Goal: Transaction & Acquisition: Purchase product/service

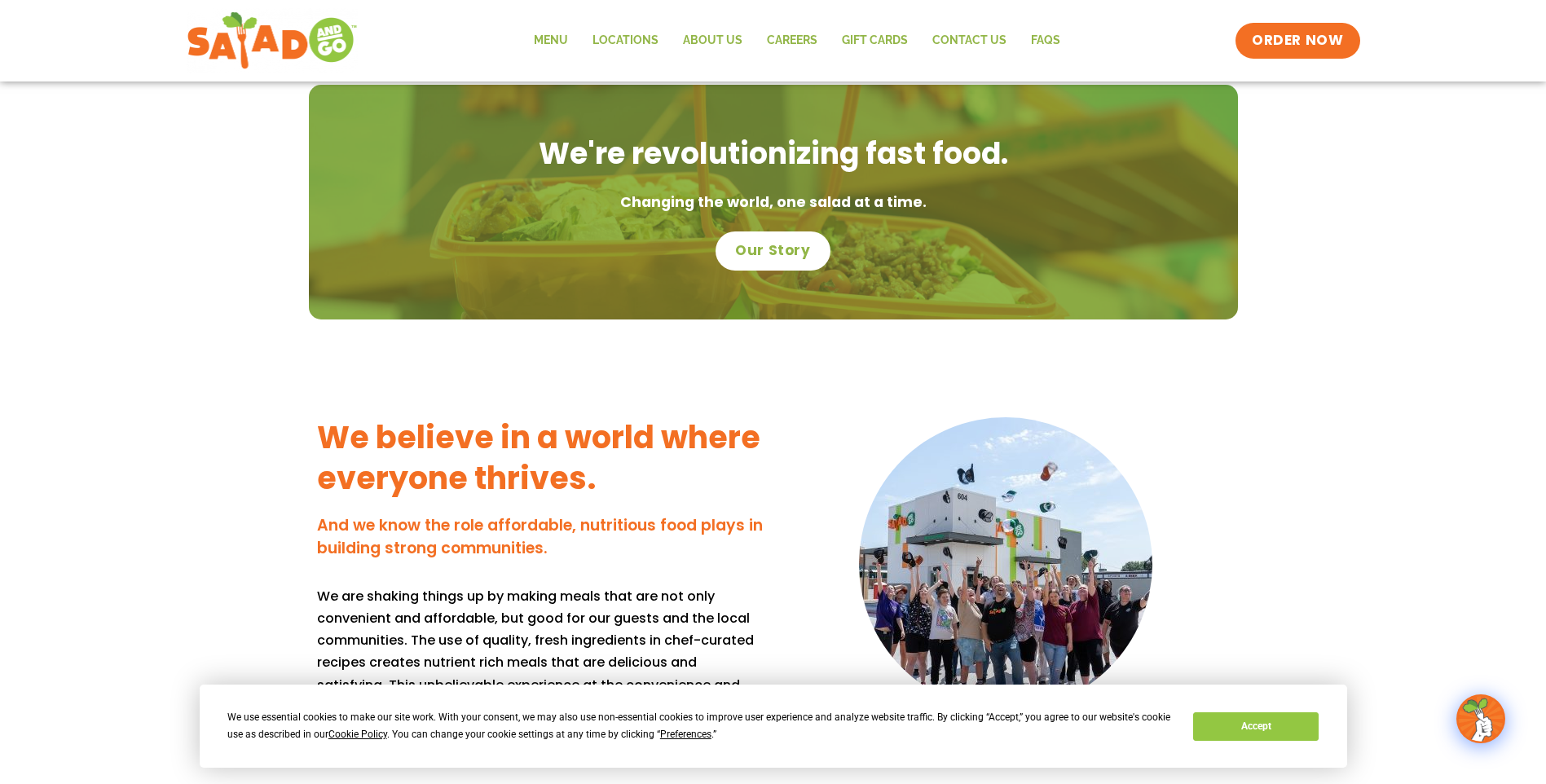
scroll to position [652, 0]
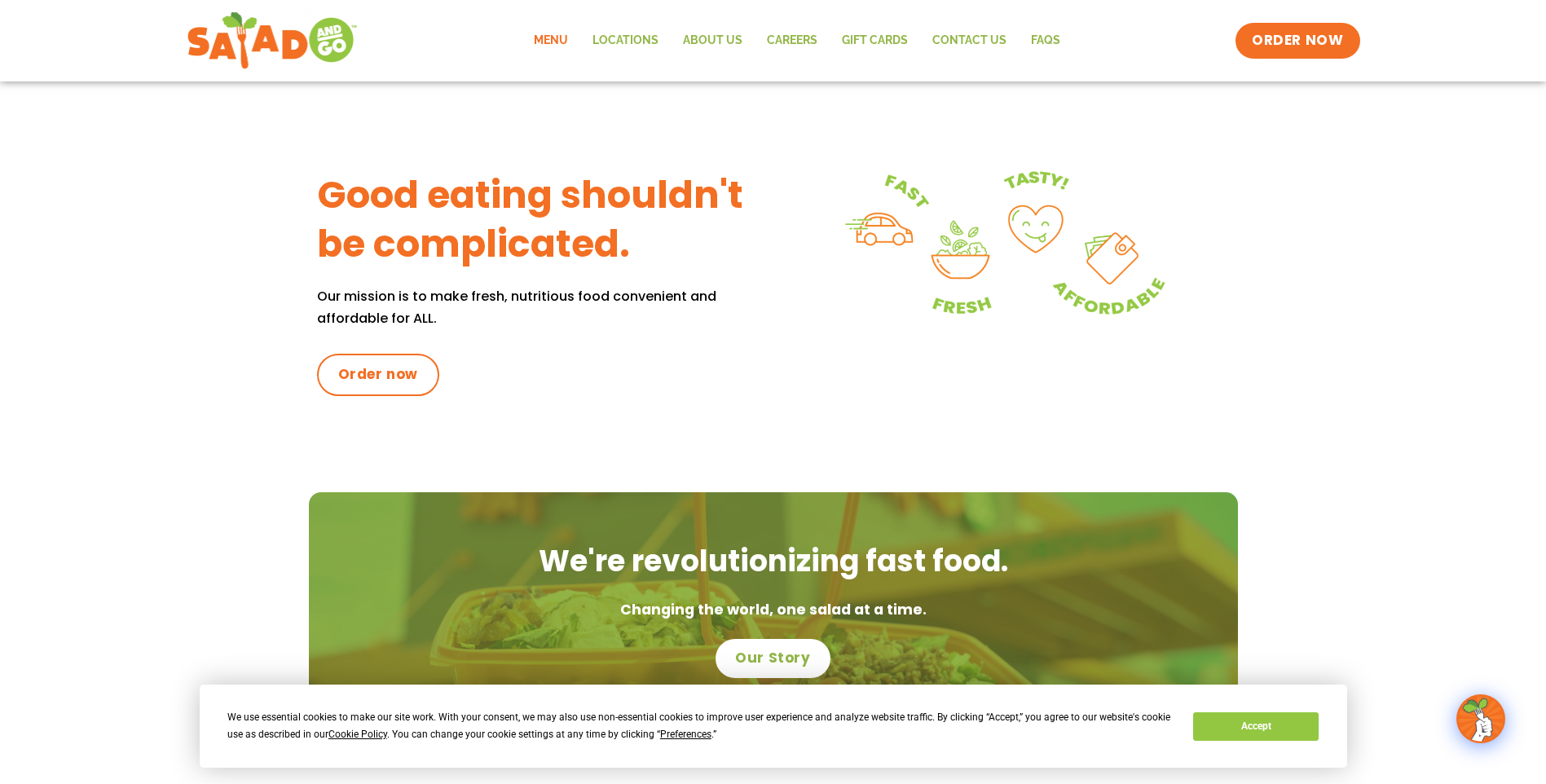
click at [536, 41] on link "Menu" at bounding box center [551, 40] width 59 height 37
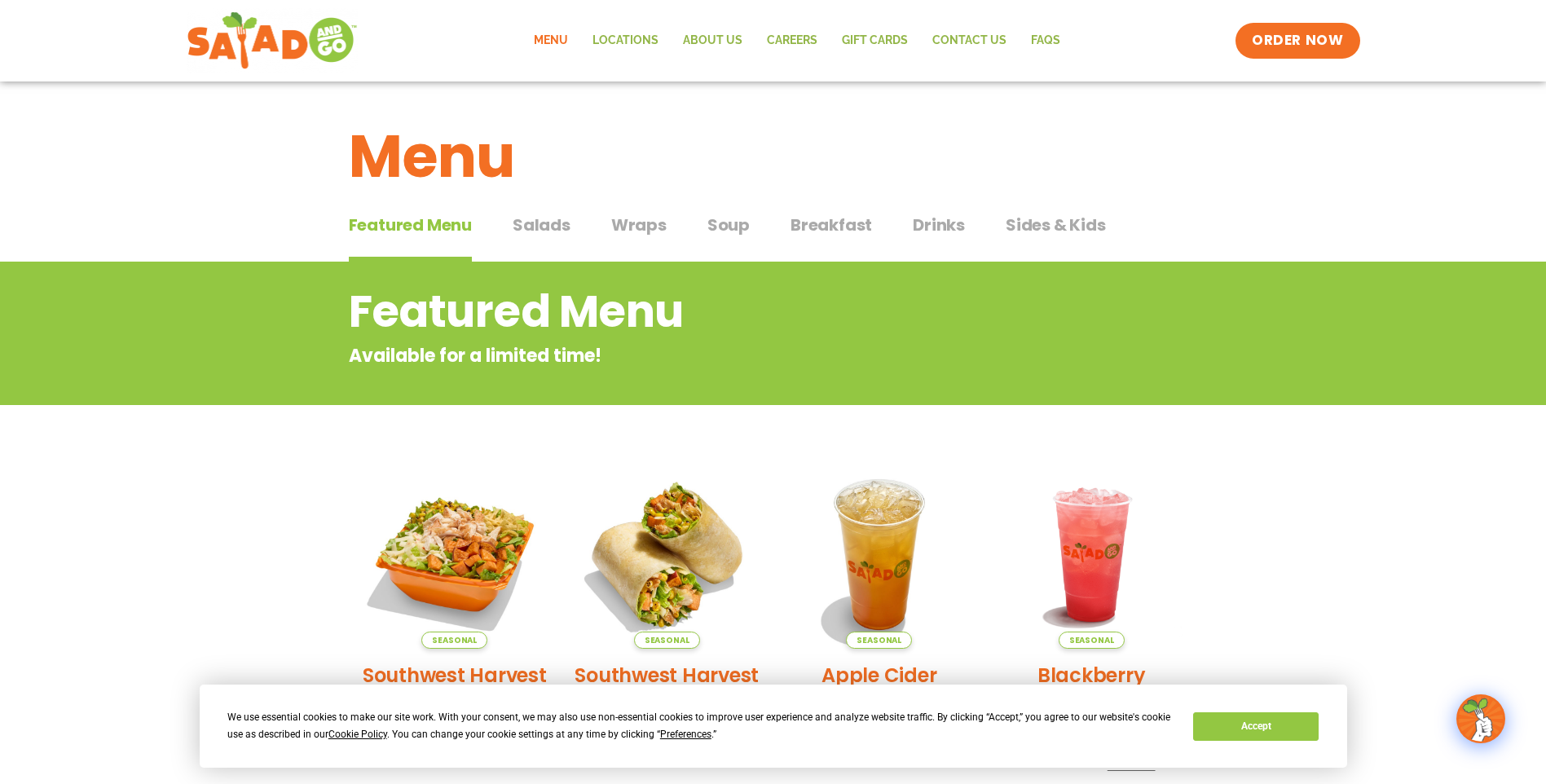
click at [725, 220] on span "Soup" at bounding box center [729, 225] width 42 height 25
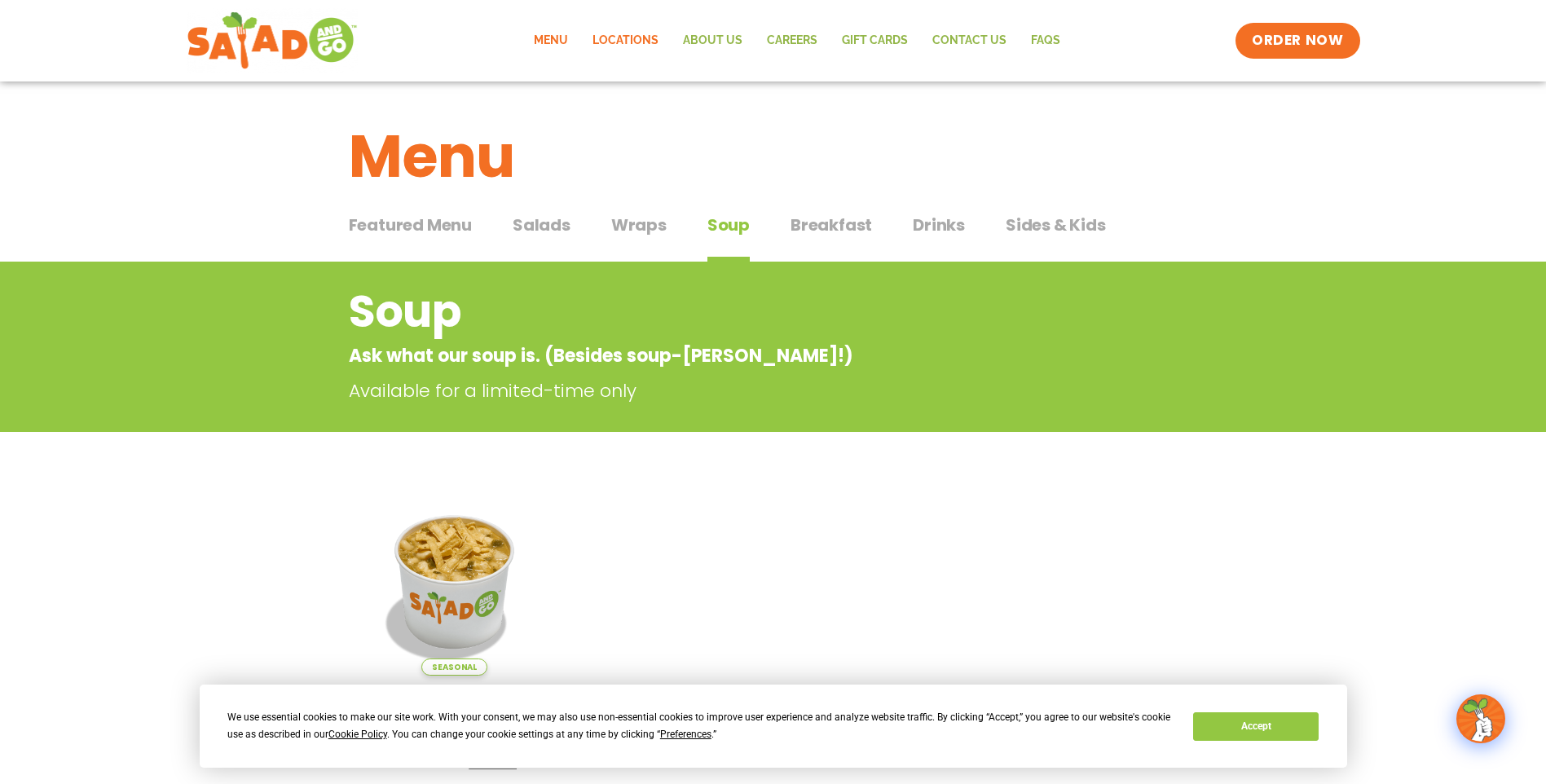
click at [603, 35] on link "Locations" at bounding box center [625, 40] width 91 height 37
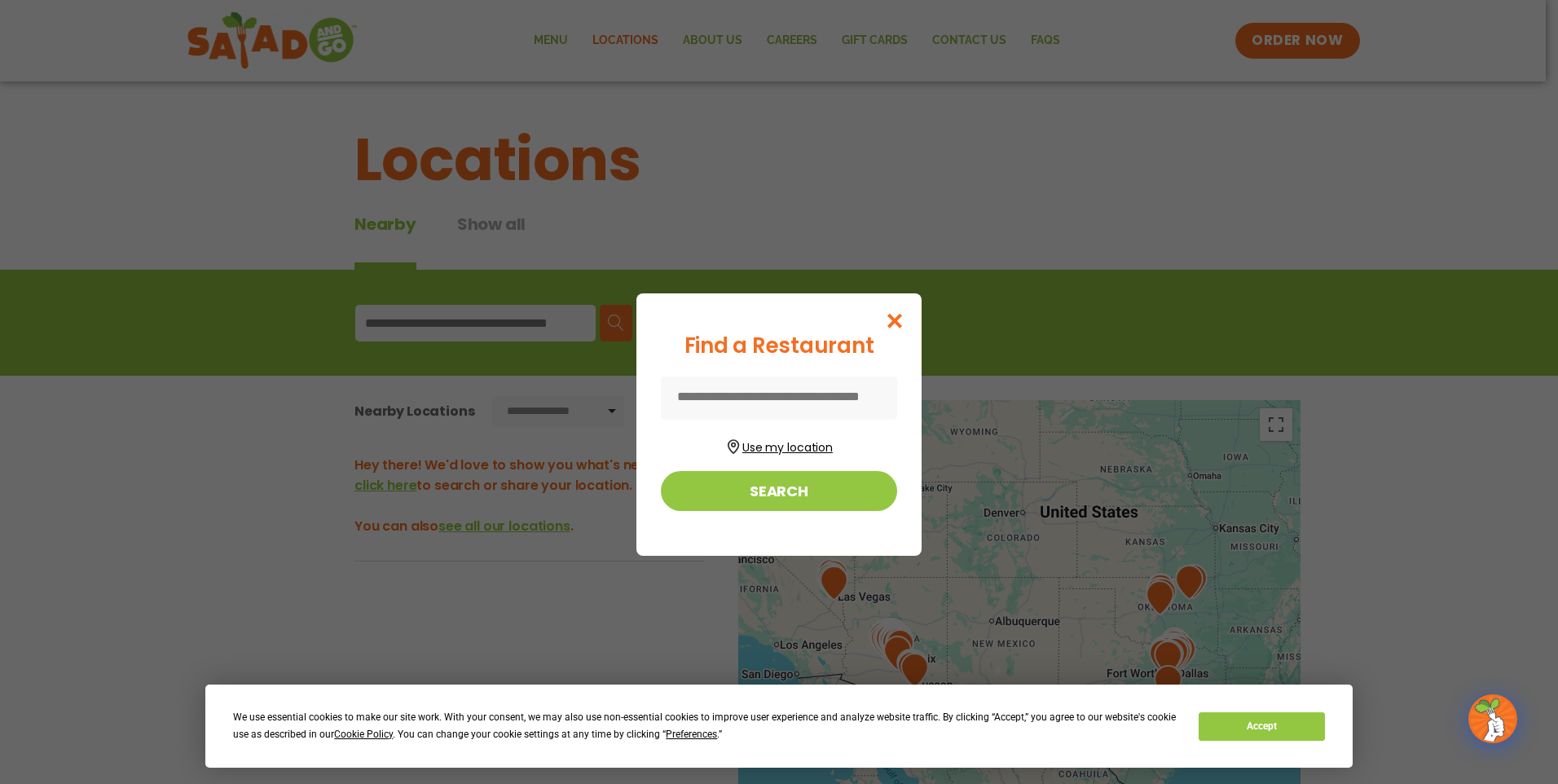
click at [775, 444] on button "Use my location" at bounding box center [779, 445] width 237 height 22
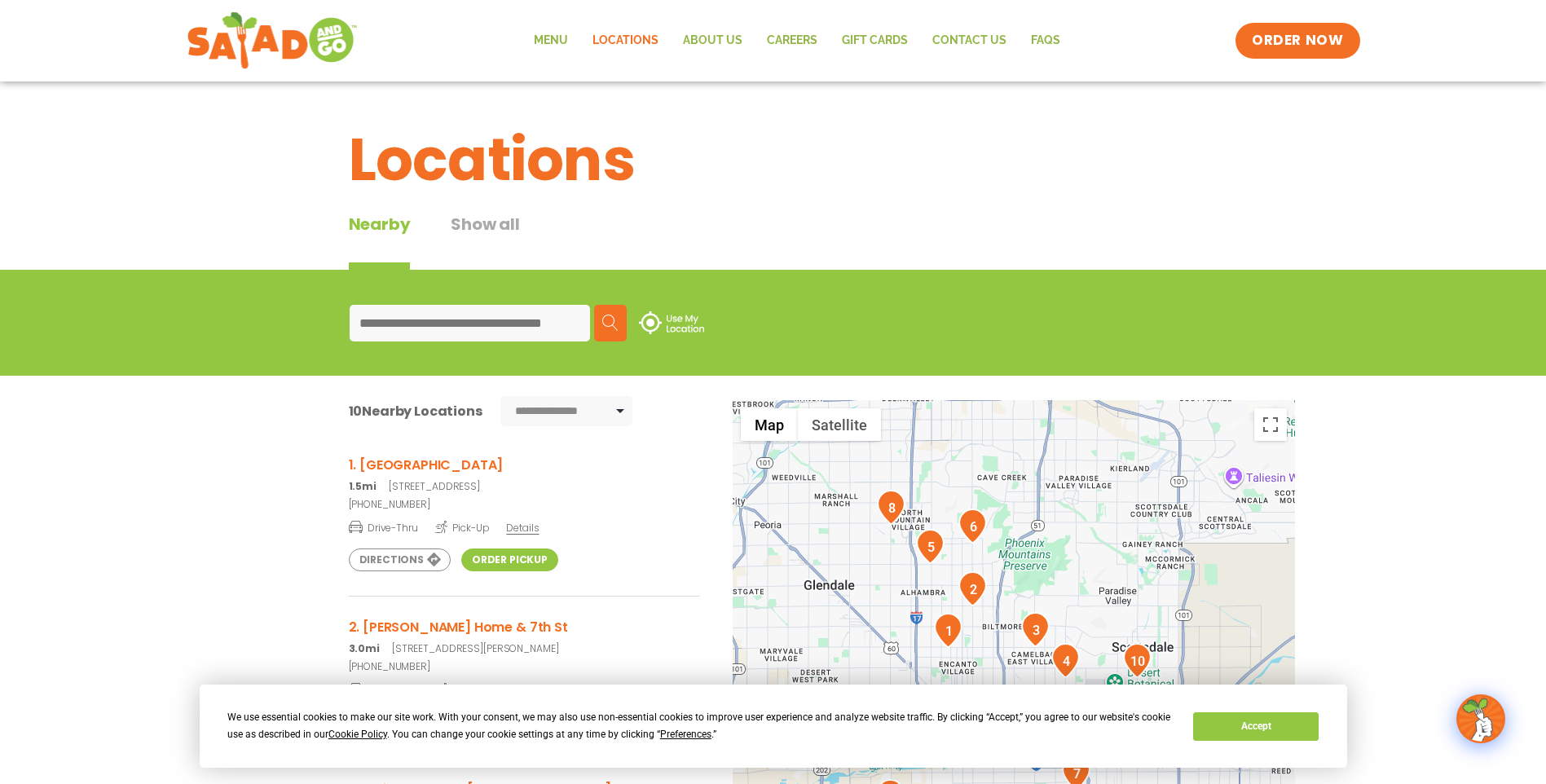
scroll to position [163, 0]
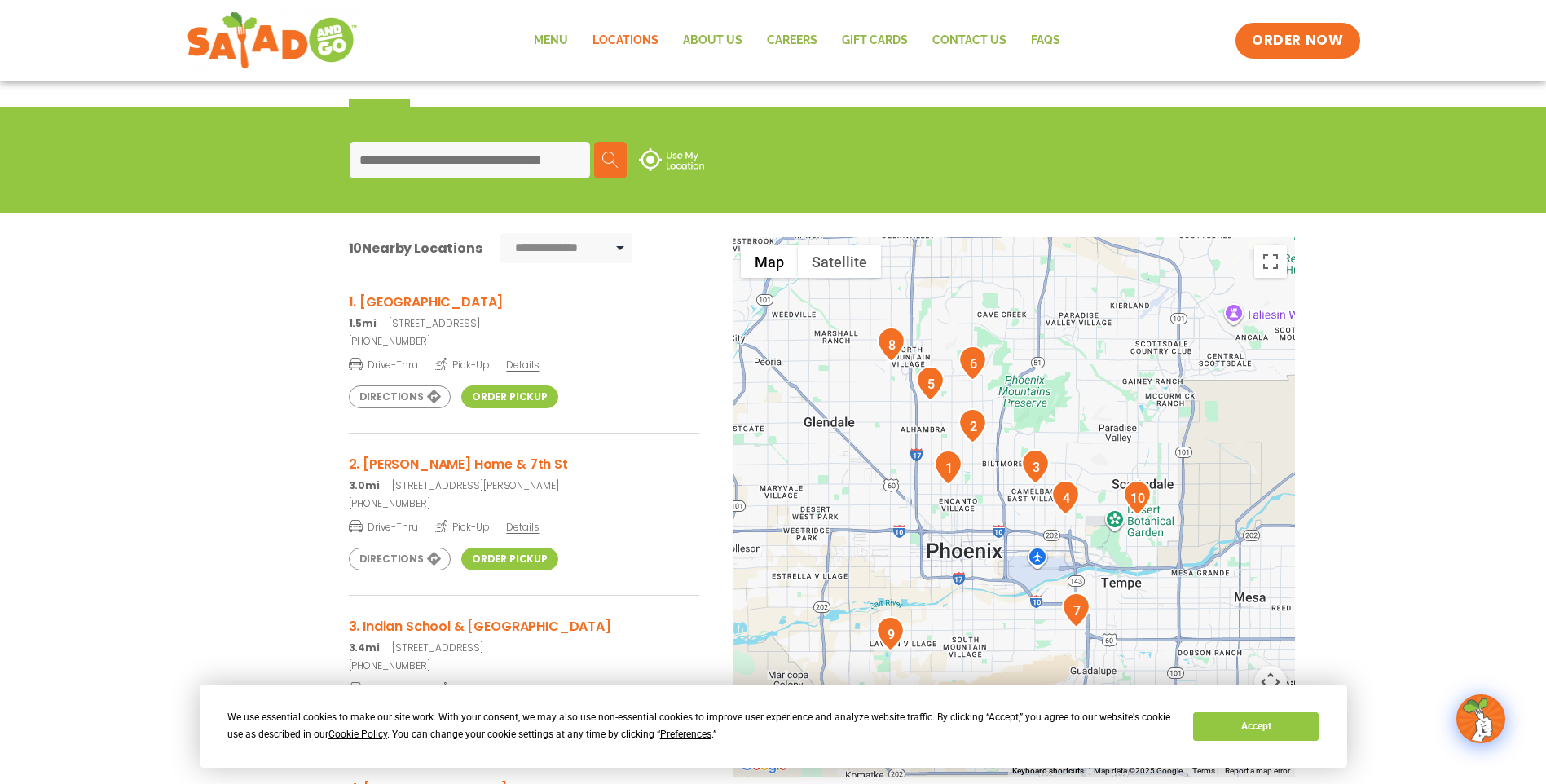
click at [475, 302] on h3 "1. Indian School & 7th Ave" at bounding box center [524, 302] width 350 height 20
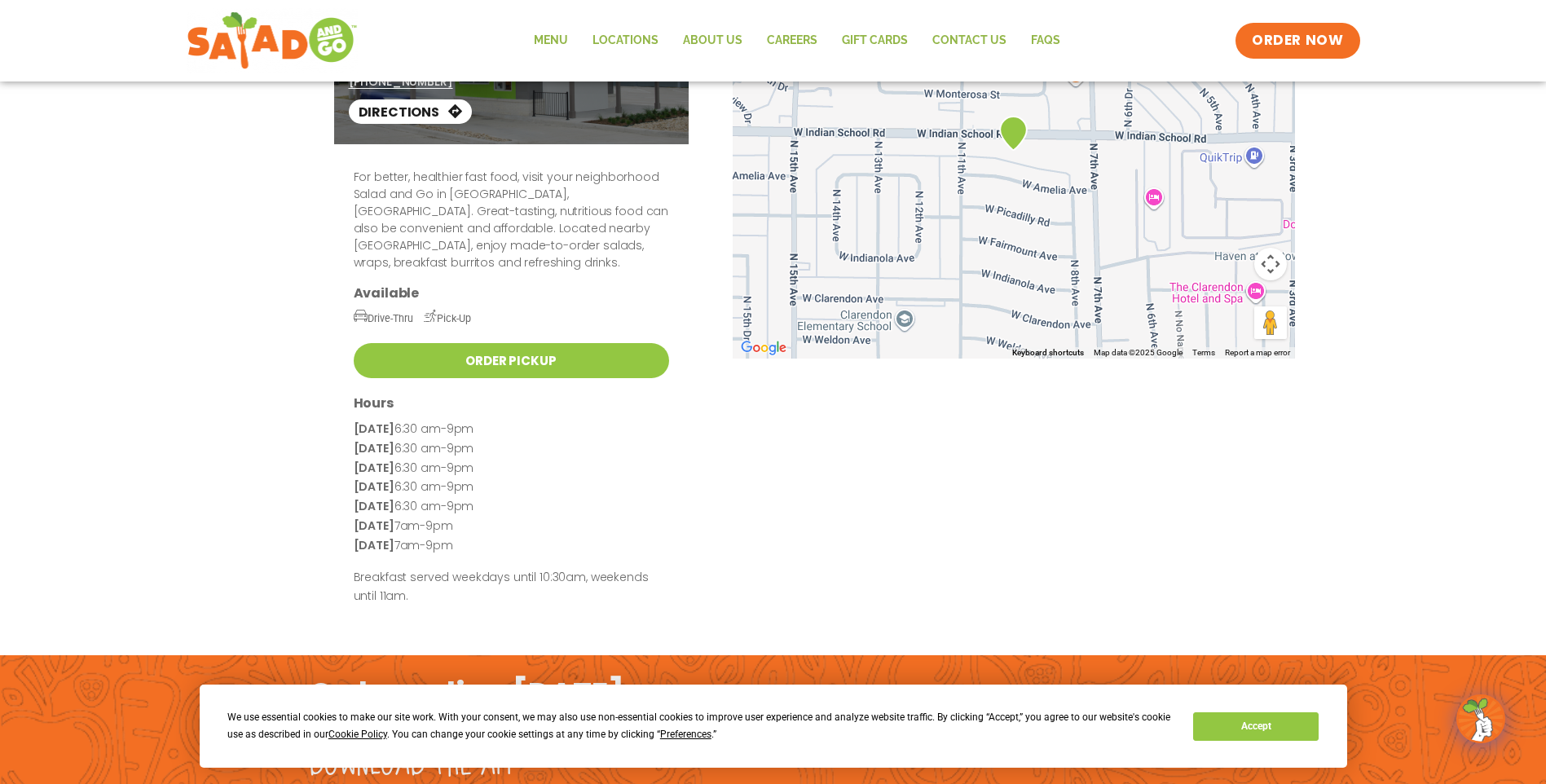
scroll to position [250, 0]
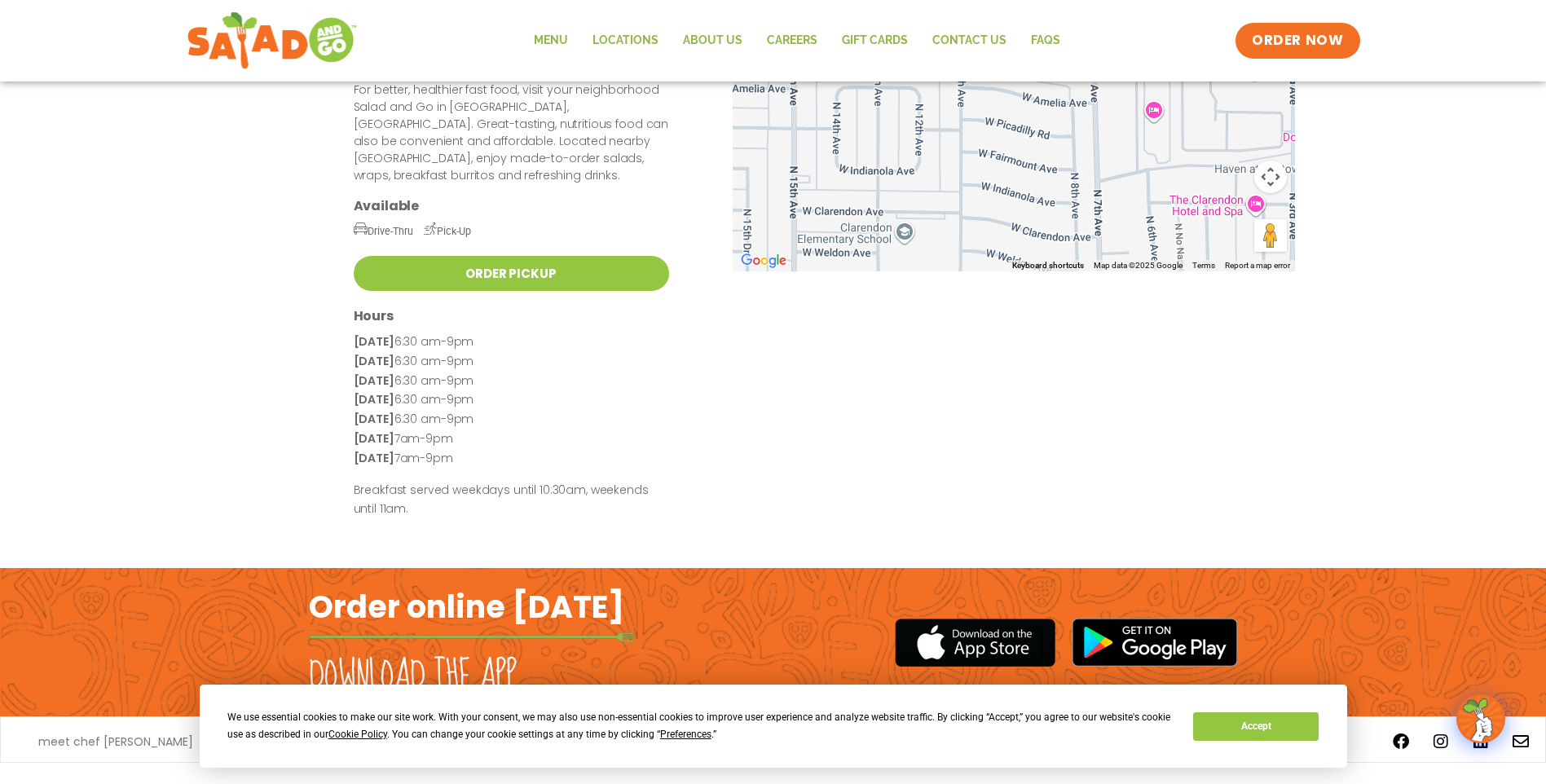
click at [544, 587] on h2 "Order online [DATE]" at bounding box center [466, 607] width 315 height 40
click at [727, 523] on div "Go Back [GEOGRAPHIC_DATA][STREET_ADDRESS] (602) 675-8066 Directions For better,…" at bounding box center [773, 211] width 1546 height 712
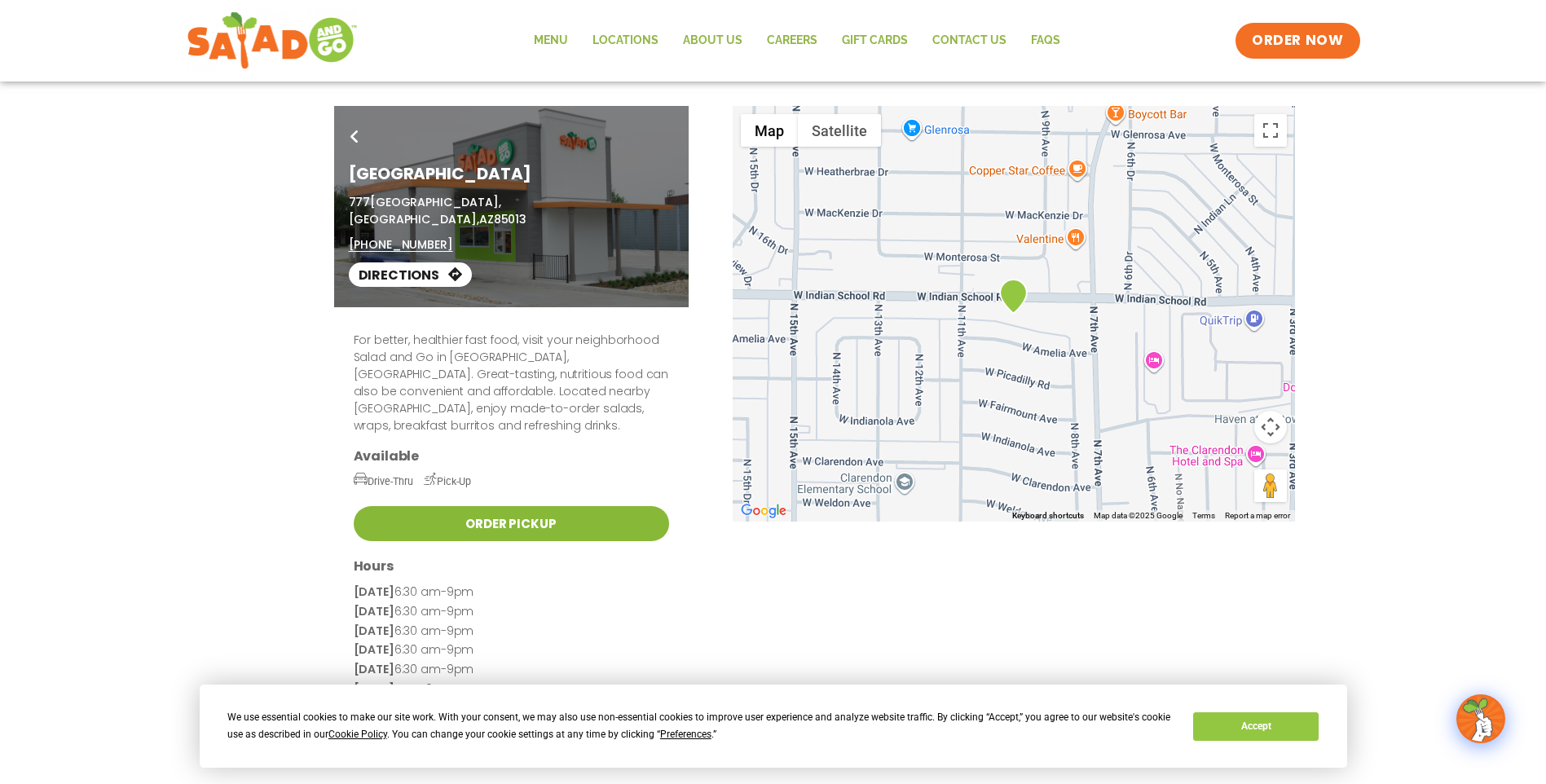
click at [550, 506] on link "Order Pickup" at bounding box center [511, 524] width 315 height 35
